Goal: Information Seeking & Learning: Learn about a topic

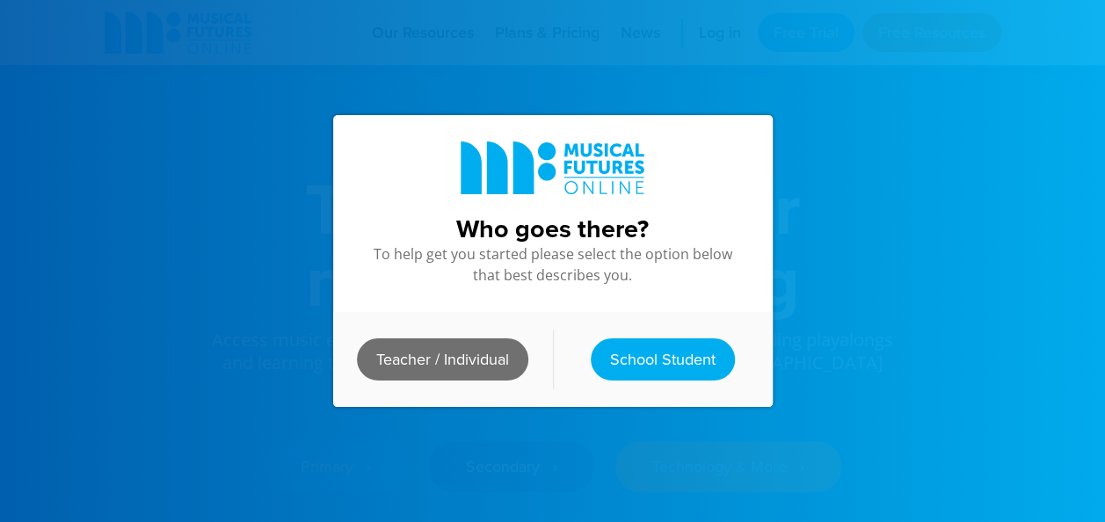
click at [459, 355] on link "Teacher / Individual" at bounding box center [442, 359] width 171 height 42
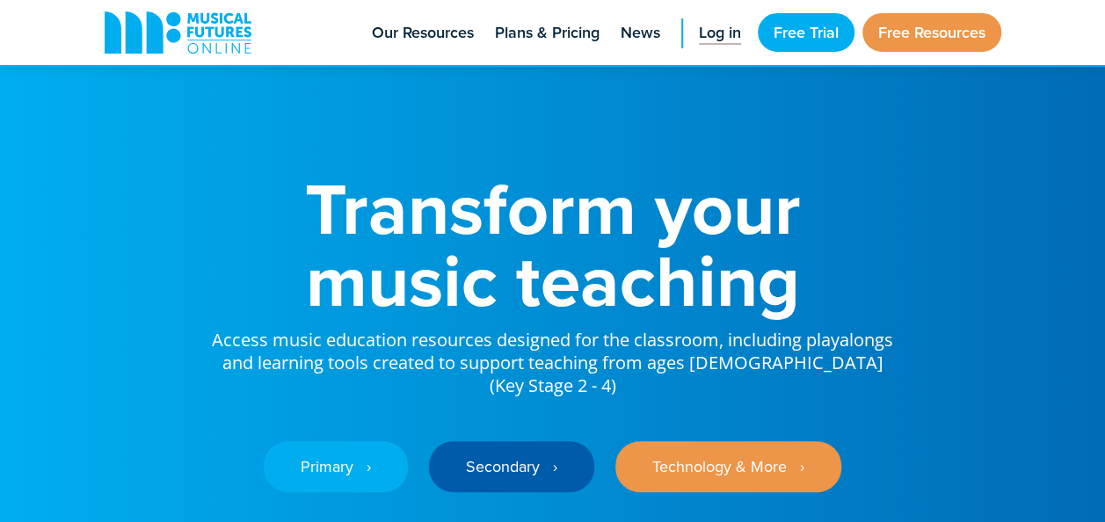
click at [726, 40] on span "Log in" at bounding box center [720, 33] width 42 height 24
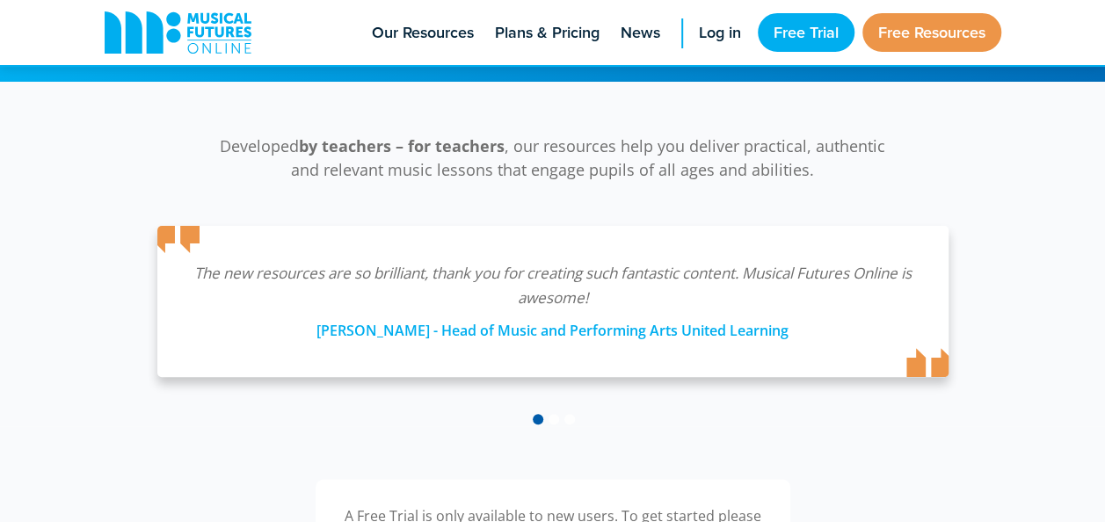
scroll to position [65, 0]
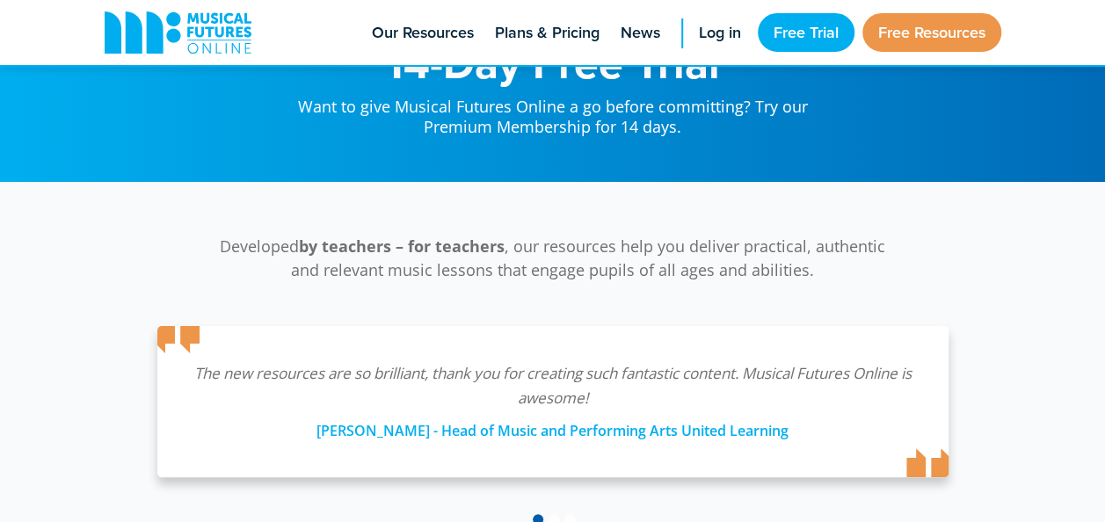
click at [681, 28] on li "Log in" at bounding box center [715, 32] width 69 height 65
click at [699, 32] on span "Log in" at bounding box center [720, 33] width 42 height 24
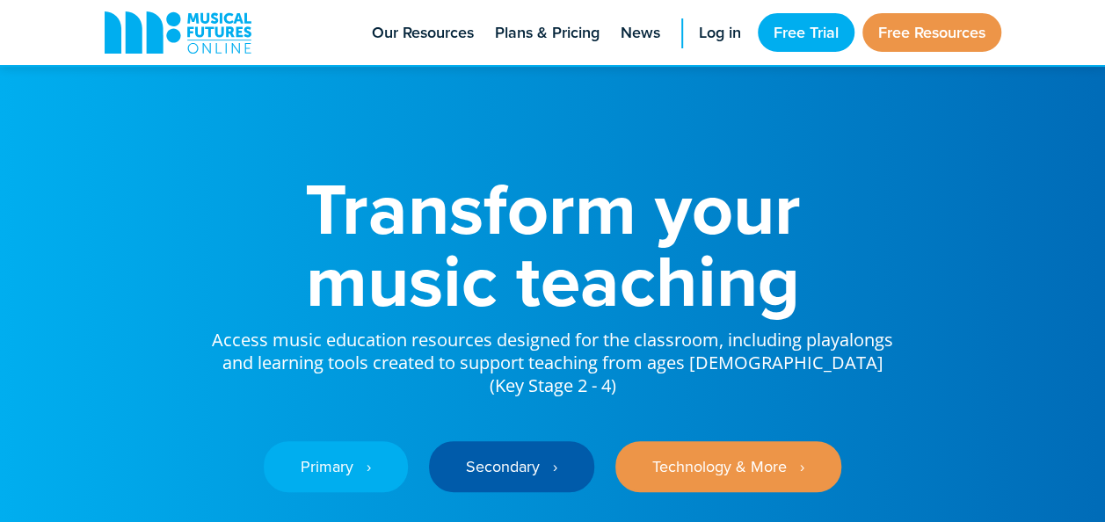
click at [520, 410] on div "Primary ‎‏‏‎ ‎ › Secondary ‎‏‏‎ ‎ › Technology & More ‎‏‏‎ ‎ ›" at bounding box center [553, 453] width 686 height 113
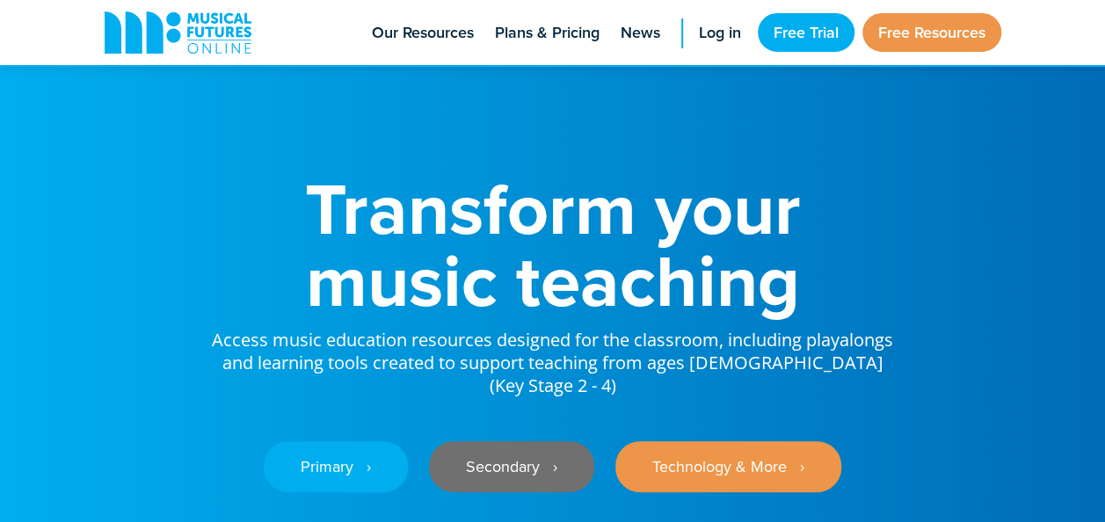
click at [515, 441] on link "Secondary ‎‏‏‎ ‎ ›" at bounding box center [511, 466] width 165 height 51
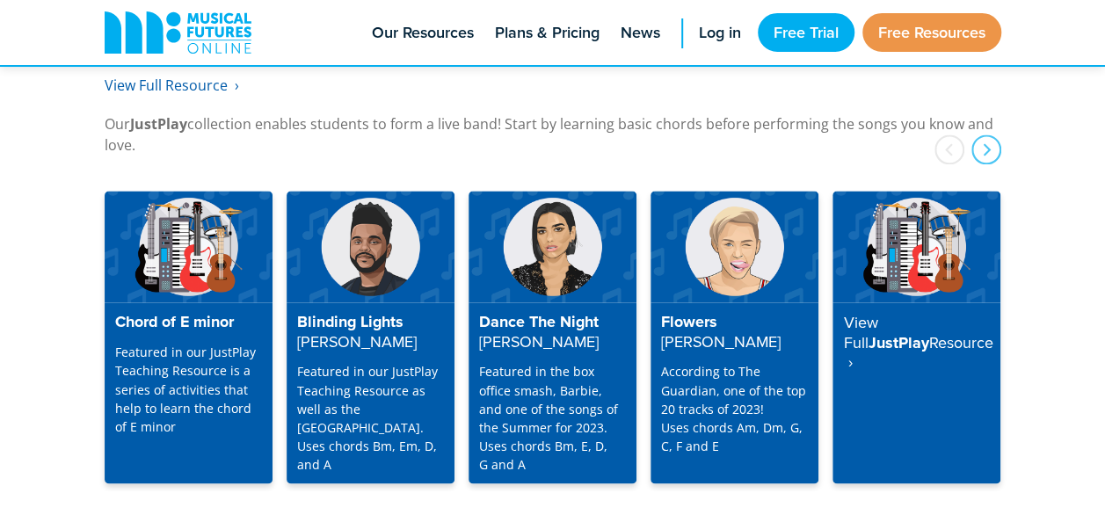
scroll to position [4618, 0]
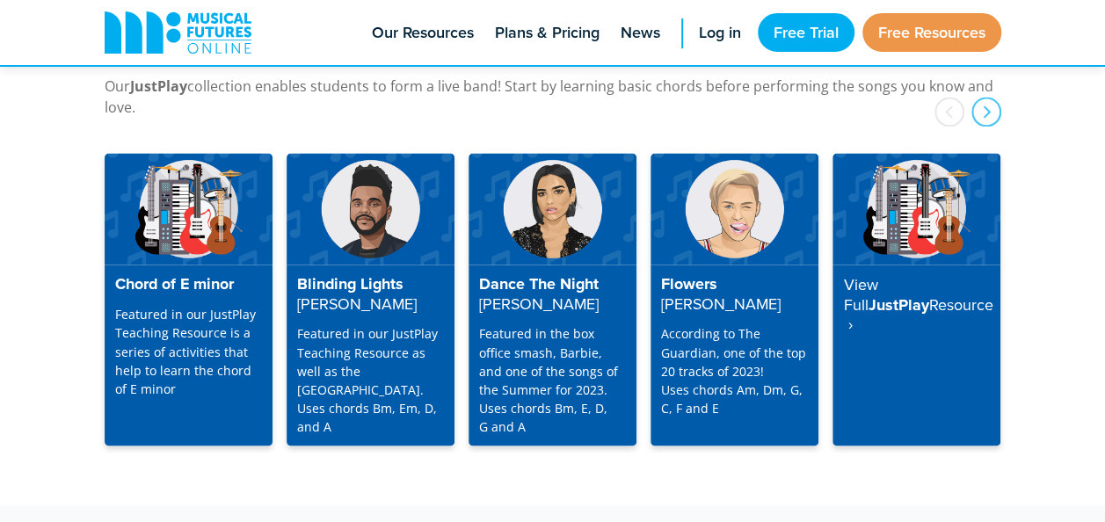
drag, startPoint x: 554, startPoint y: 327, endPoint x: 586, endPoint y: 502, distance: 177.9
click at [546, 356] on p "Featured in the box office smash, Barbie, and one of the songs of the Summer fo…" at bounding box center [552, 379] width 147 height 111
